Goal: Task Accomplishment & Management: Manage account settings

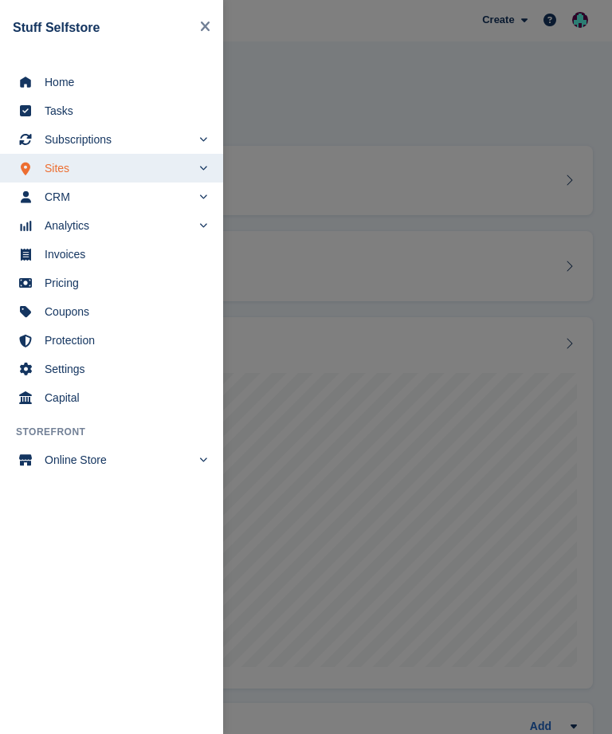
click at [137, 255] on span "Invoices" at bounding box center [122, 254] width 155 height 22
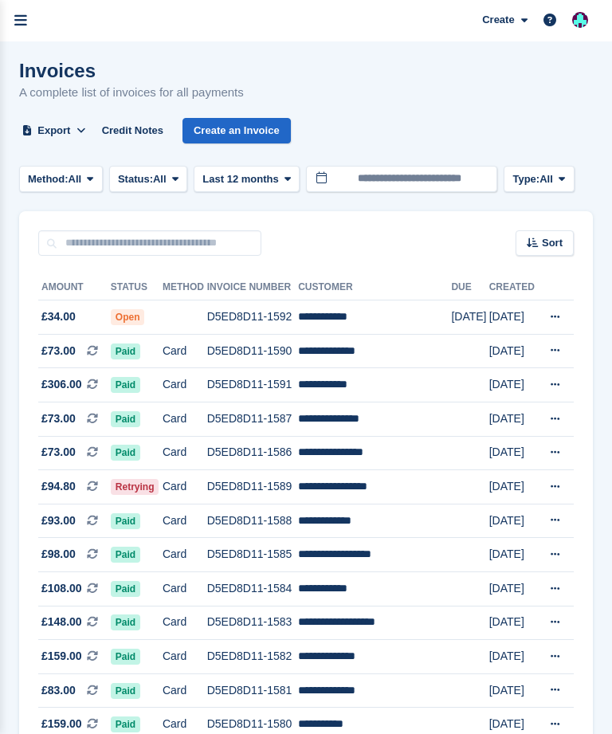
click at [18, 34] on link "menu" at bounding box center [20, 20] width 41 height 41
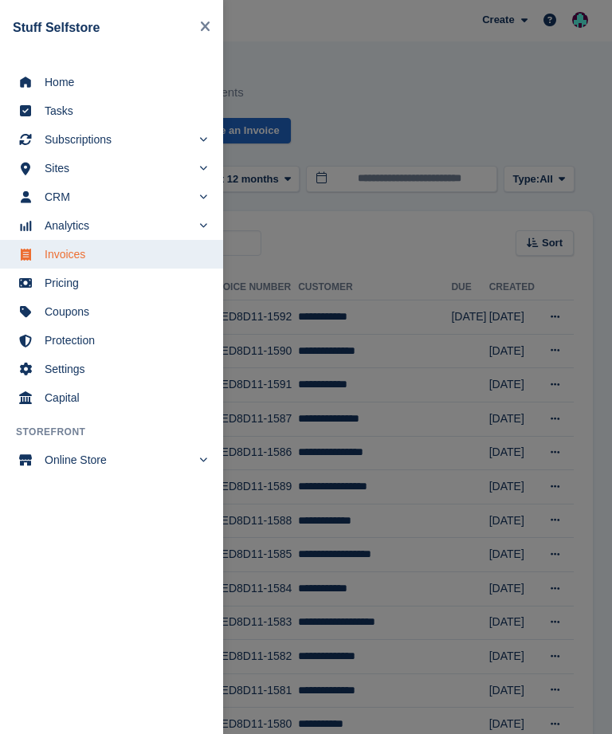
click at [139, 165] on span "Sites" at bounding box center [118, 168] width 147 height 22
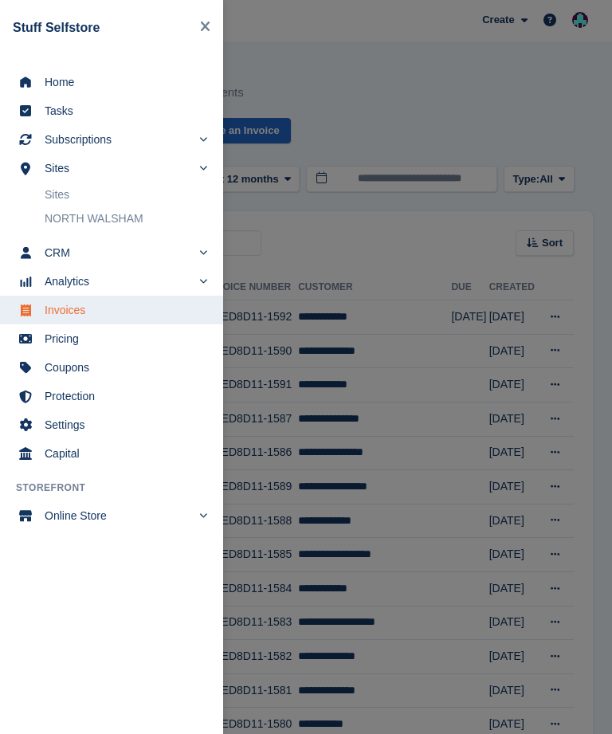
click at [162, 191] on link "Sites" at bounding box center [126, 194] width 162 height 22
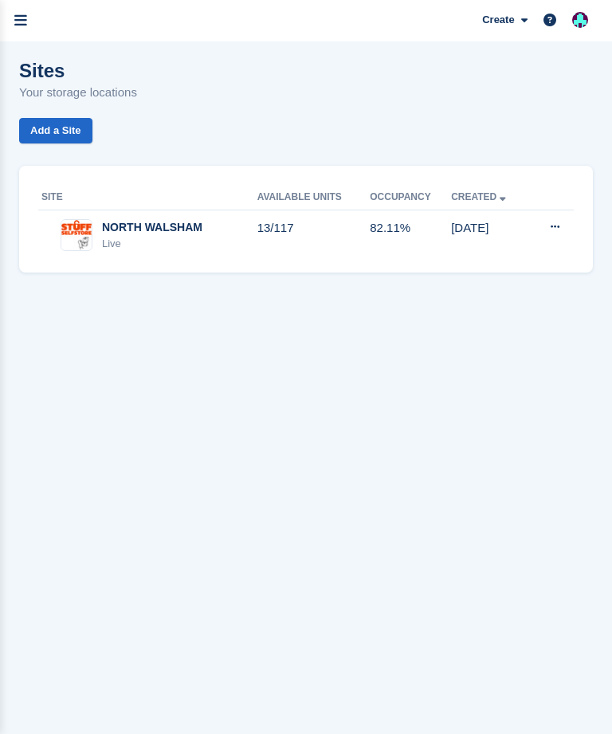
click at [20, 31] on link "menu" at bounding box center [20, 20] width 41 height 41
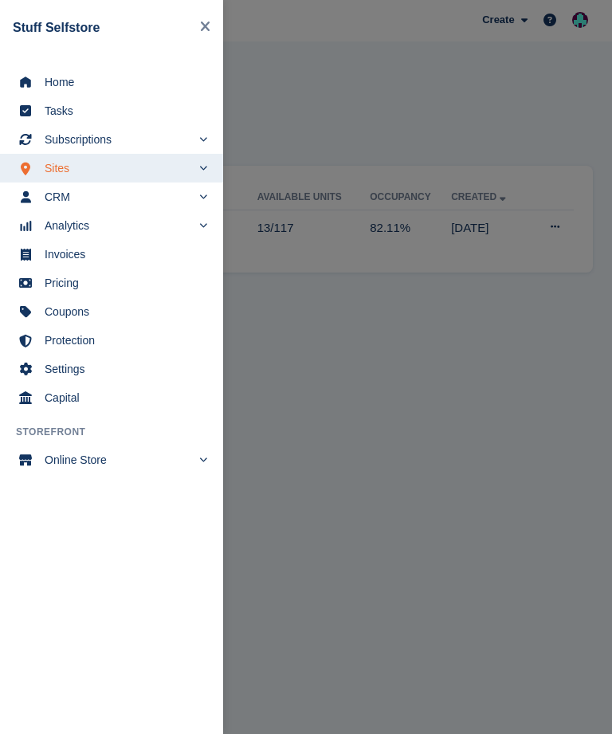
click at [193, 190] on link "CRM" at bounding box center [111, 196] width 223 height 29
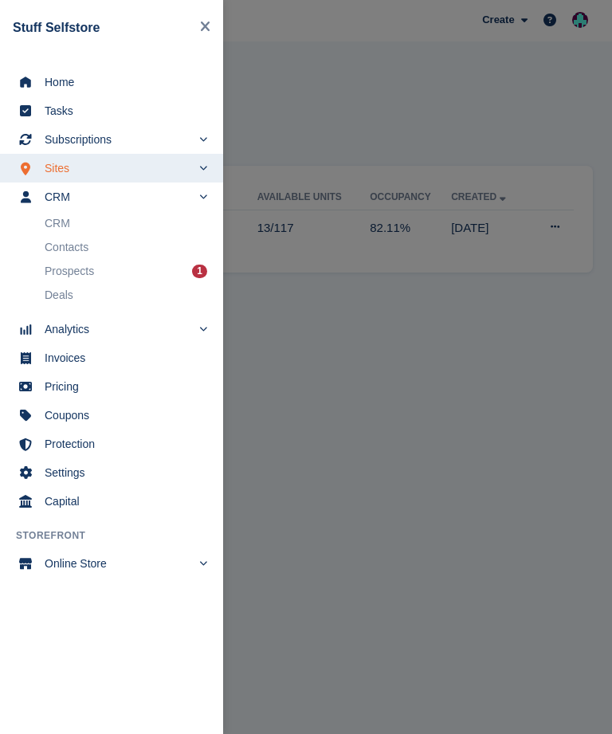
click at [171, 272] on div "Prospects 1" at bounding box center [126, 271] width 162 height 22
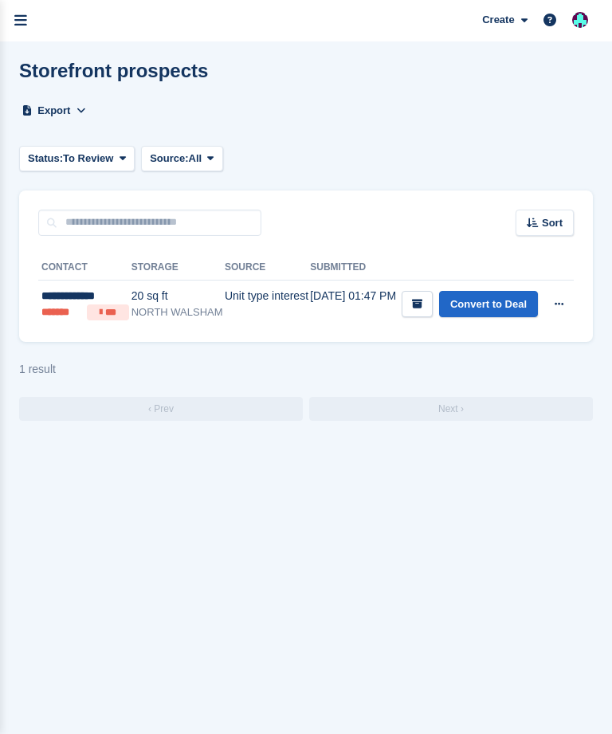
click at [557, 305] on icon at bounding box center [558, 304] width 9 height 10
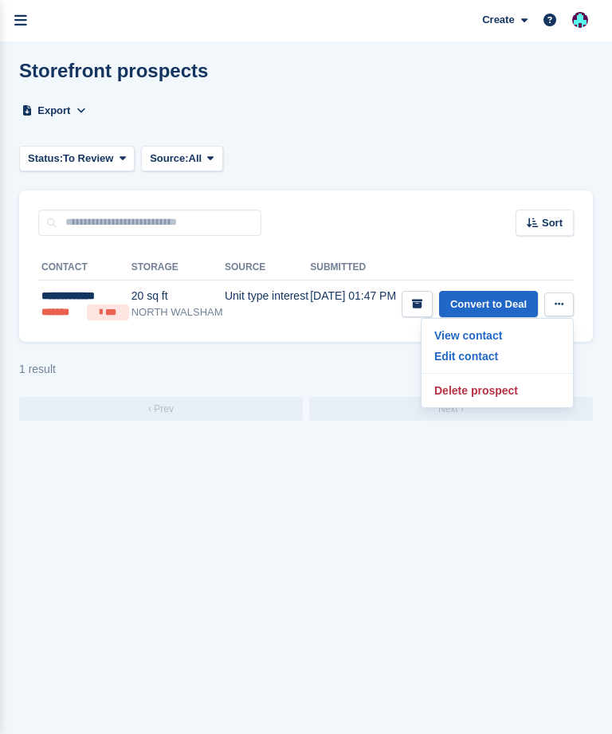
click at [470, 393] on p "Delete prospect" at bounding box center [497, 390] width 139 height 21
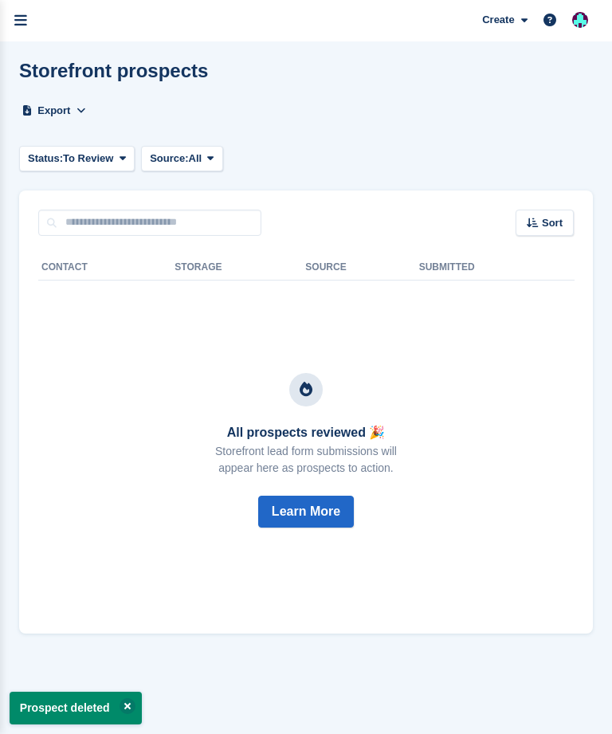
click at [36, 27] on link "menu" at bounding box center [20, 20] width 41 height 41
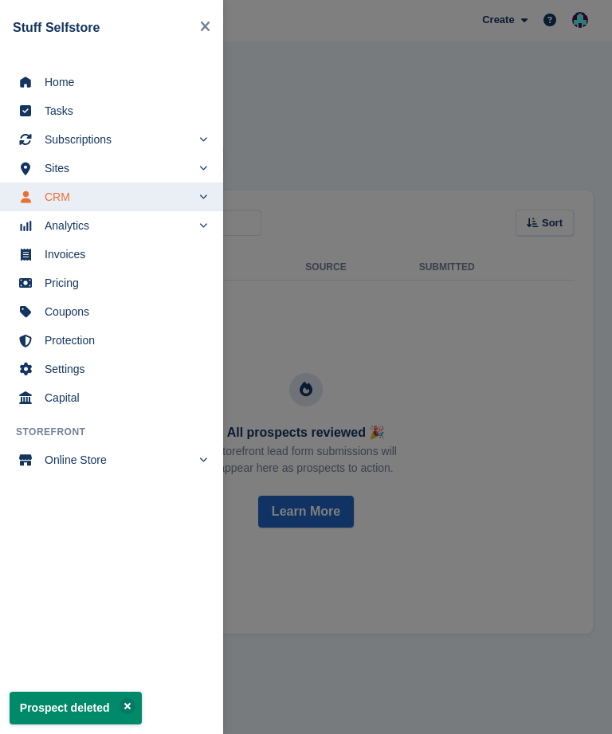
click at [124, 143] on span "Subscriptions" at bounding box center [118, 139] width 147 height 22
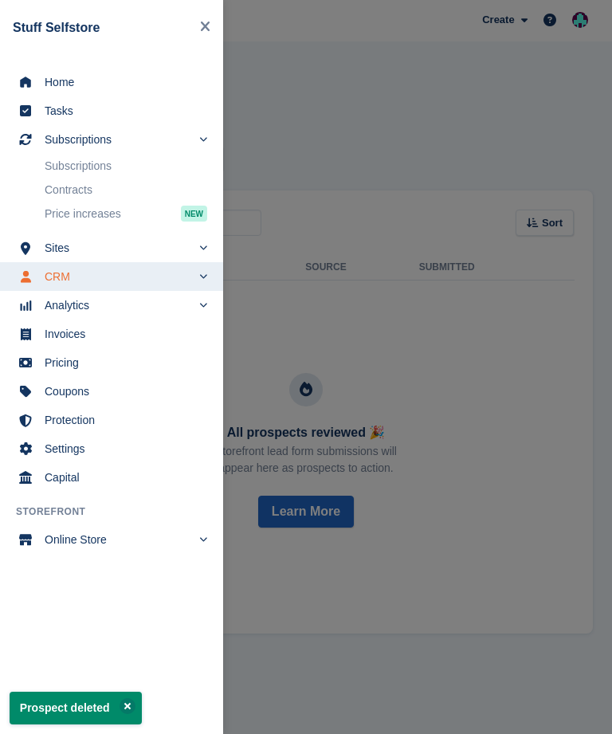
click at [131, 162] on link "Subscriptions" at bounding box center [126, 166] width 162 height 22
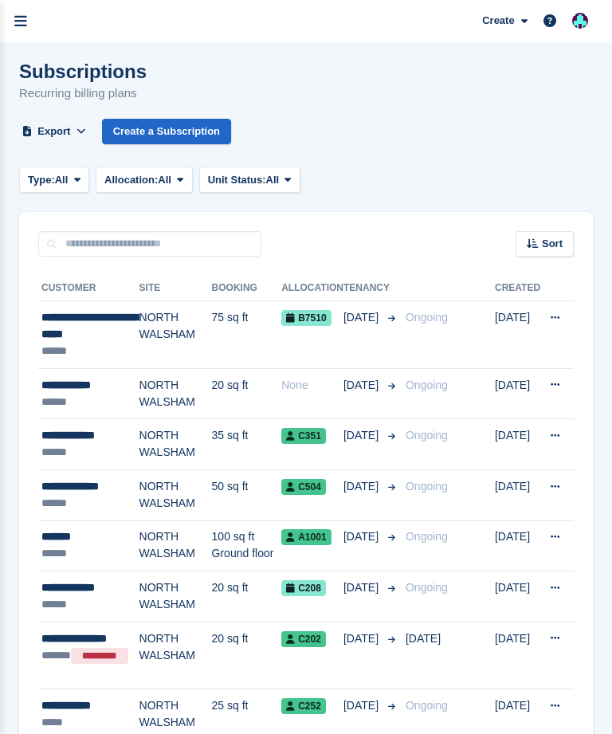
click at [26, 25] on icon "menu" at bounding box center [20, 21] width 13 height 14
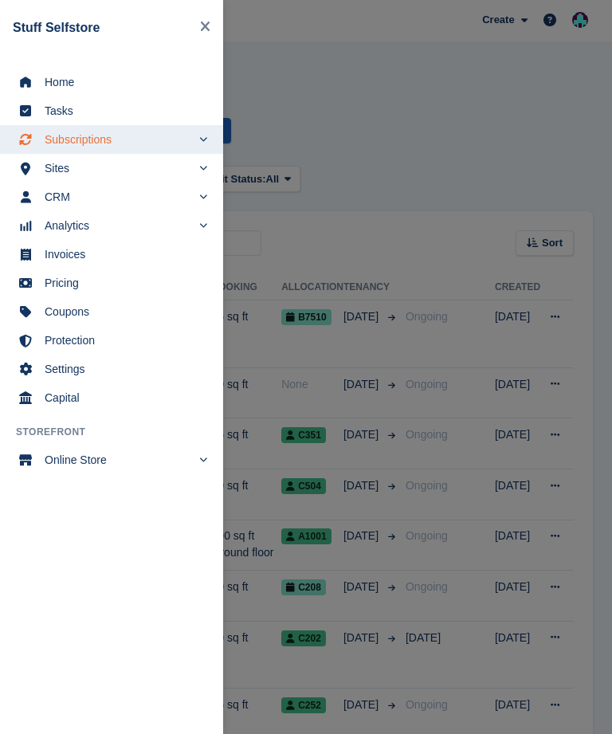
click at [149, 166] on span "Sites" at bounding box center [118, 168] width 147 height 22
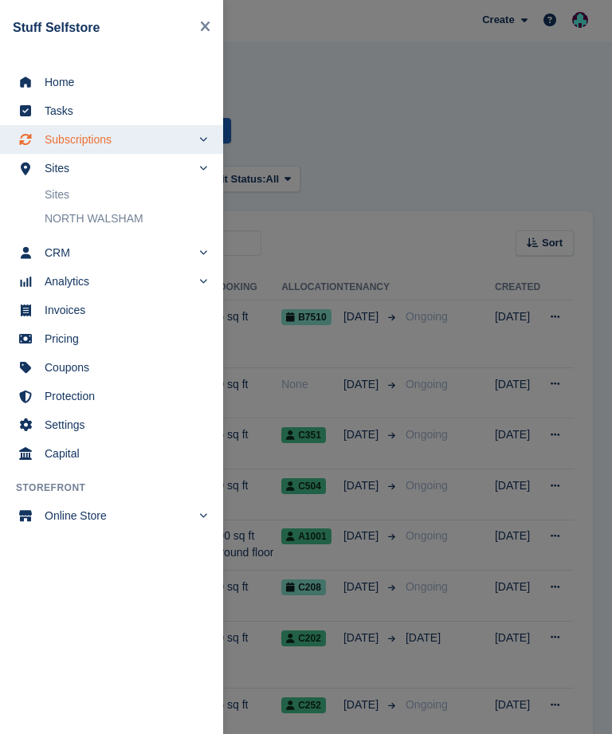
click at [155, 200] on link "Sites" at bounding box center [126, 194] width 162 height 22
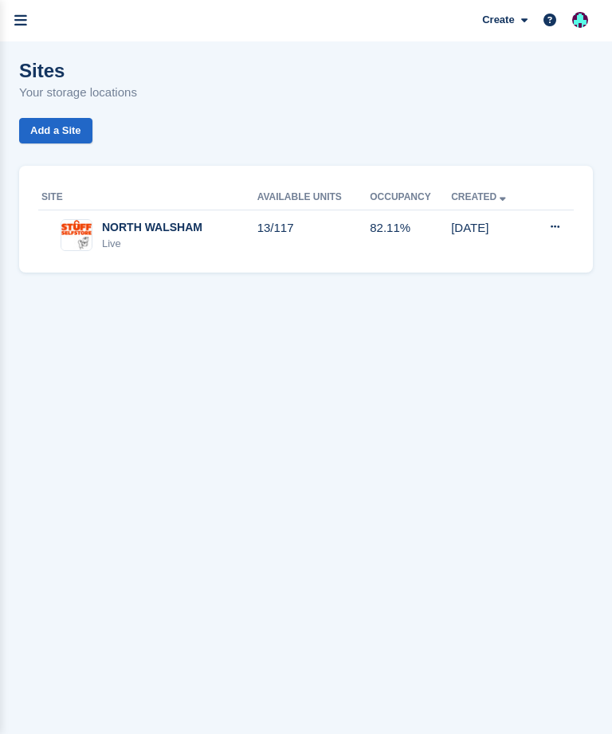
click at [355, 234] on td "13/117" at bounding box center [313, 234] width 113 height 49
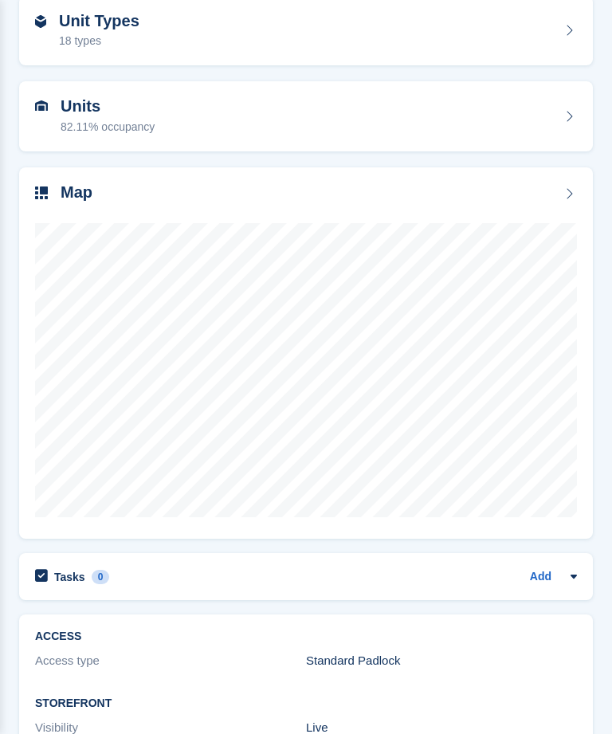
scroll to position [150, 0]
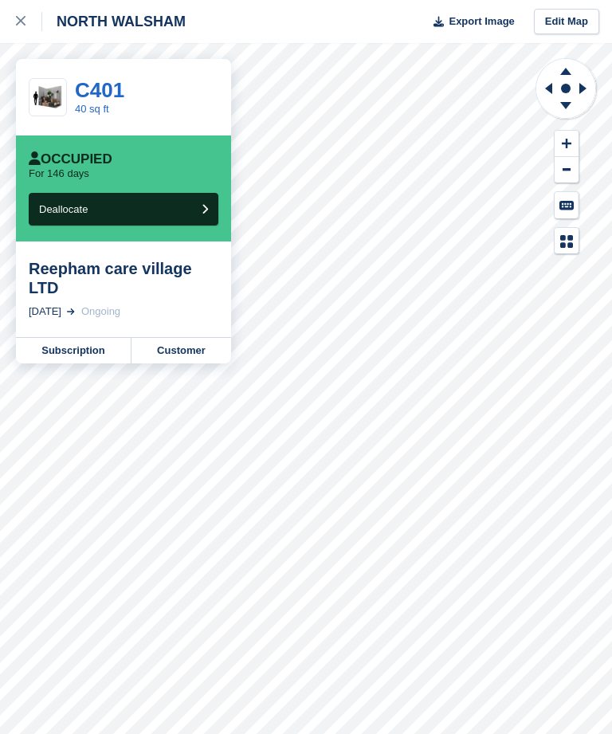
click at [9, 26] on link at bounding box center [21, 21] width 42 height 43
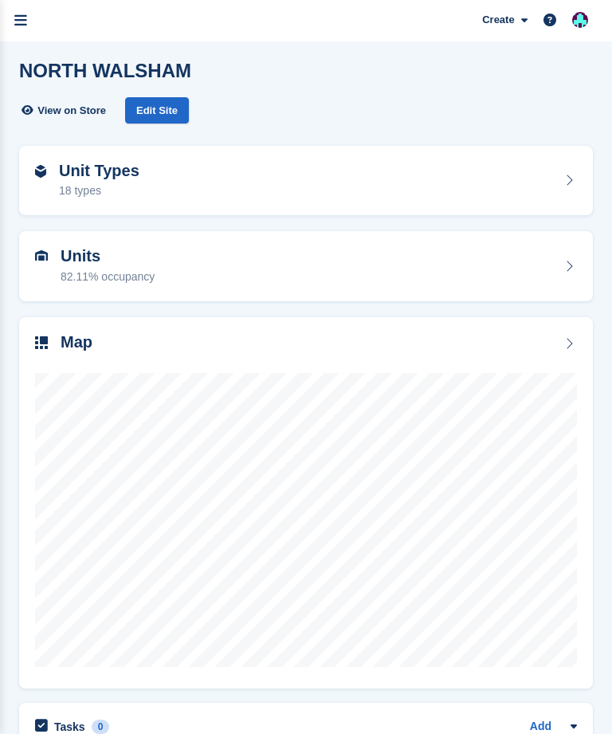
click at [28, 15] on link "menu" at bounding box center [20, 20] width 41 height 41
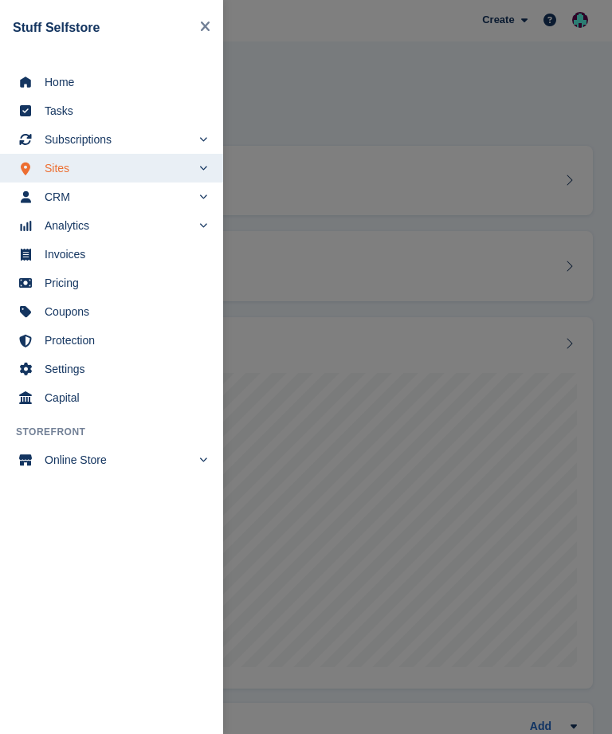
click at [151, 135] on span "Subscriptions" at bounding box center [118, 139] width 147 height 22
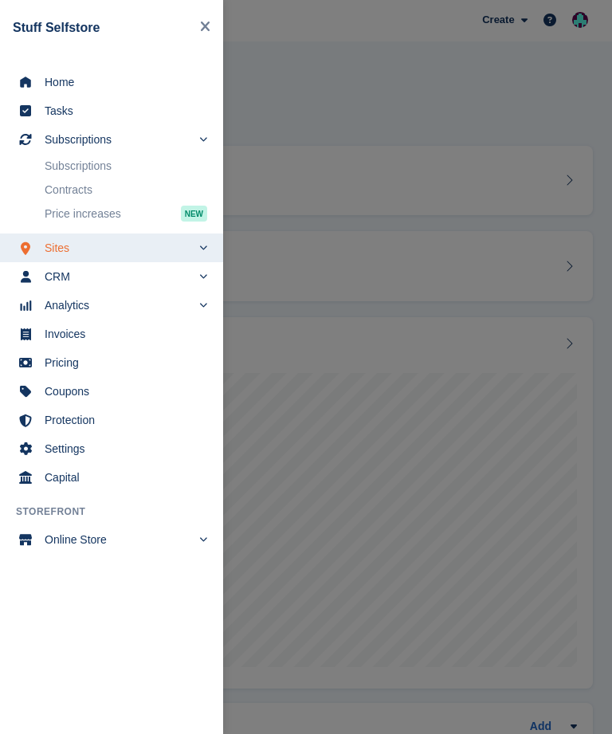
click at [178, 171] on link "Subscriptions" at bounding box center [126, 166] width 162 height 22
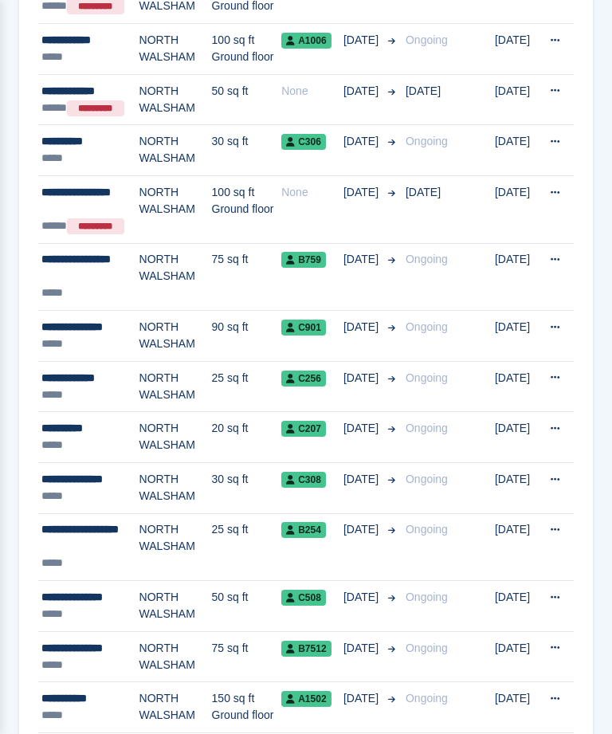
scroll to position [1512, 0]
